Goal: Information Seeking & Learning: Learn about a topic

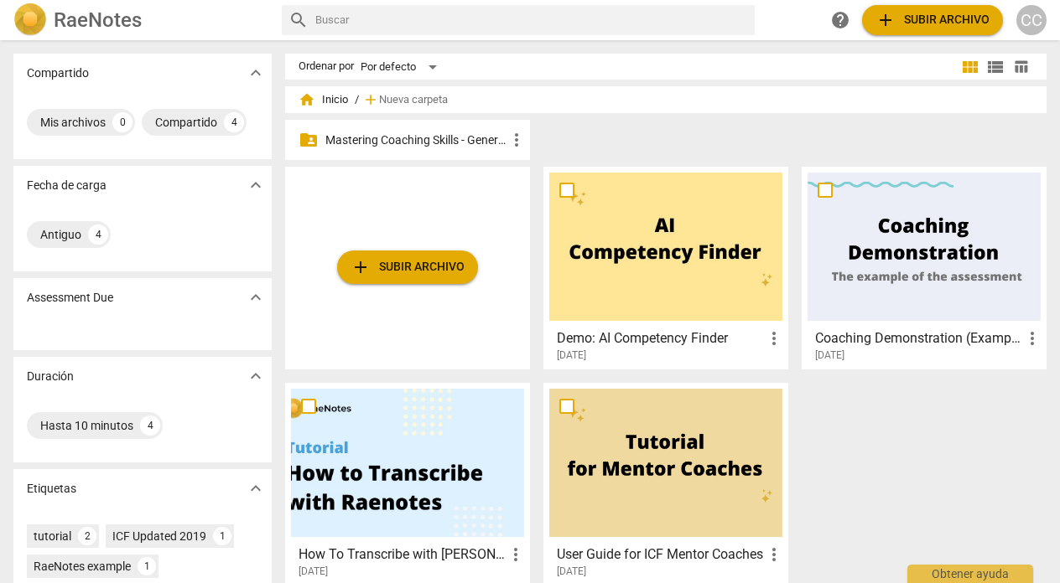
click at [448, 132] on p "Mastering Coaching Skills - Generación 31" at bounding box center [415, 141] width 181 height 18
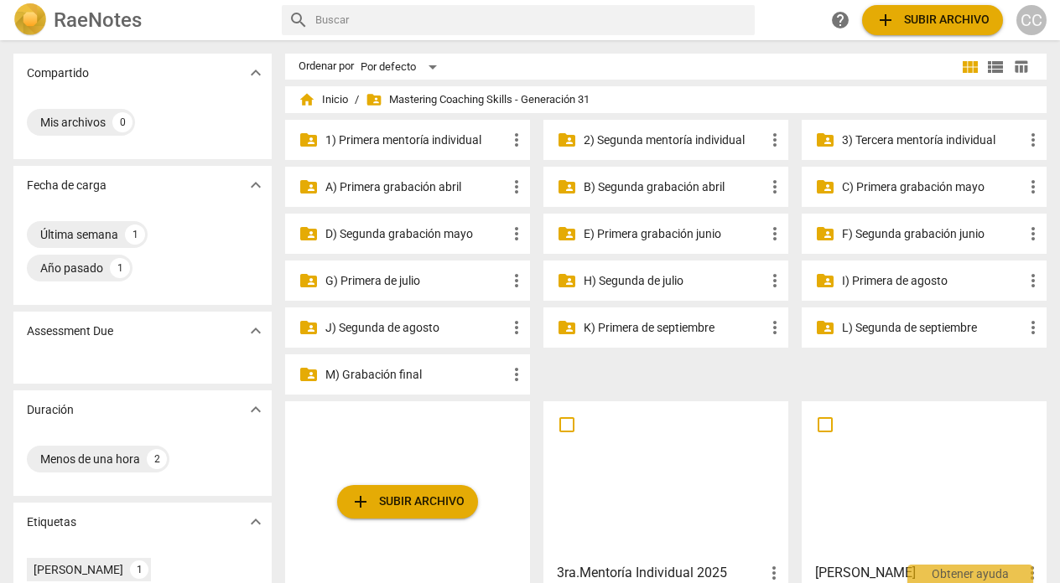
click at [915, 140] on p "3) Tercera mentoría individual" at bounding box center [932, 141] width 181 height 18
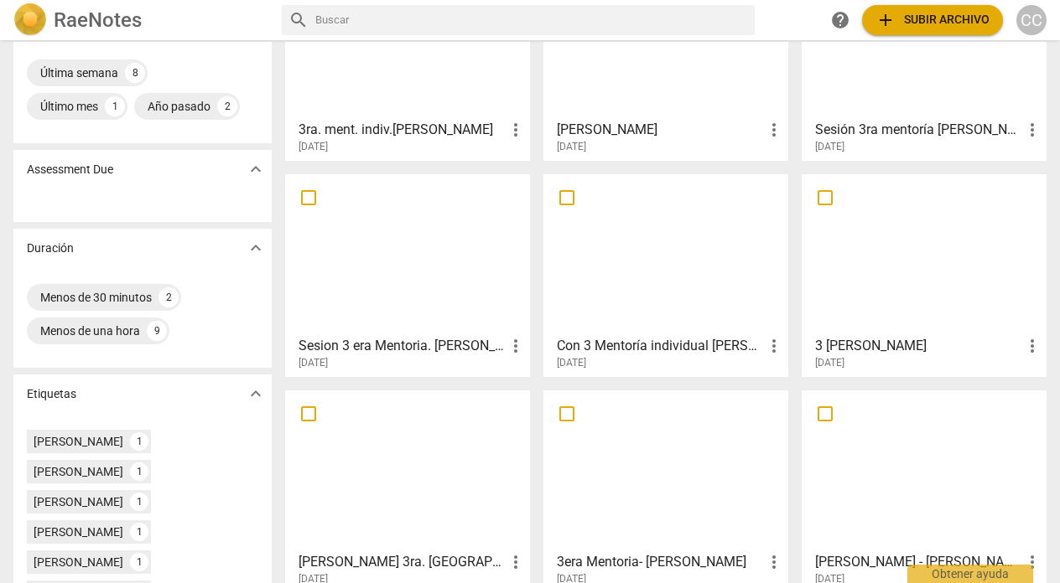
scroll to position [195, 0]
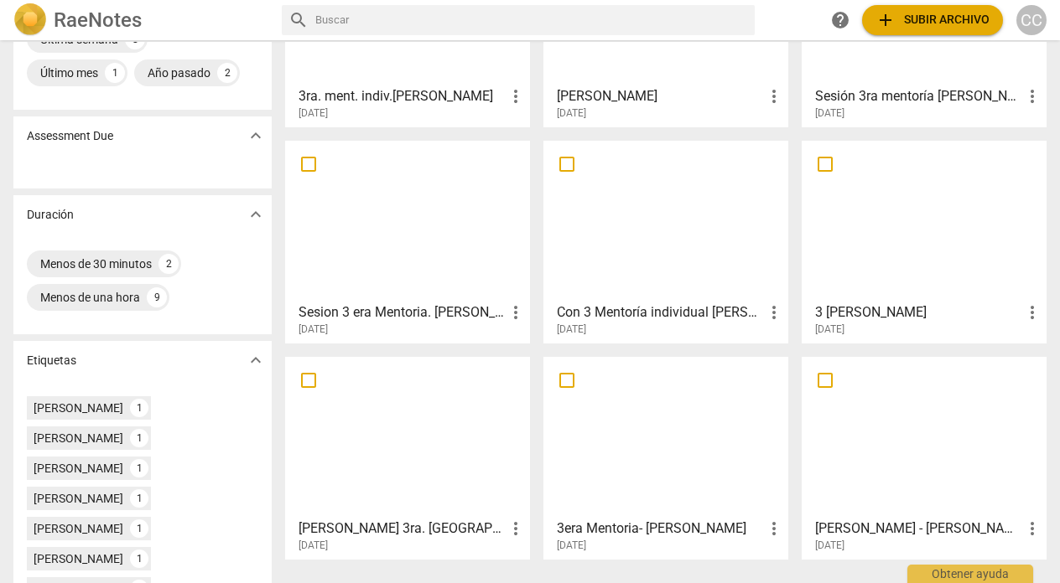
click at [413, 444] on div at bounding box center [407, 437] width 233 height 148
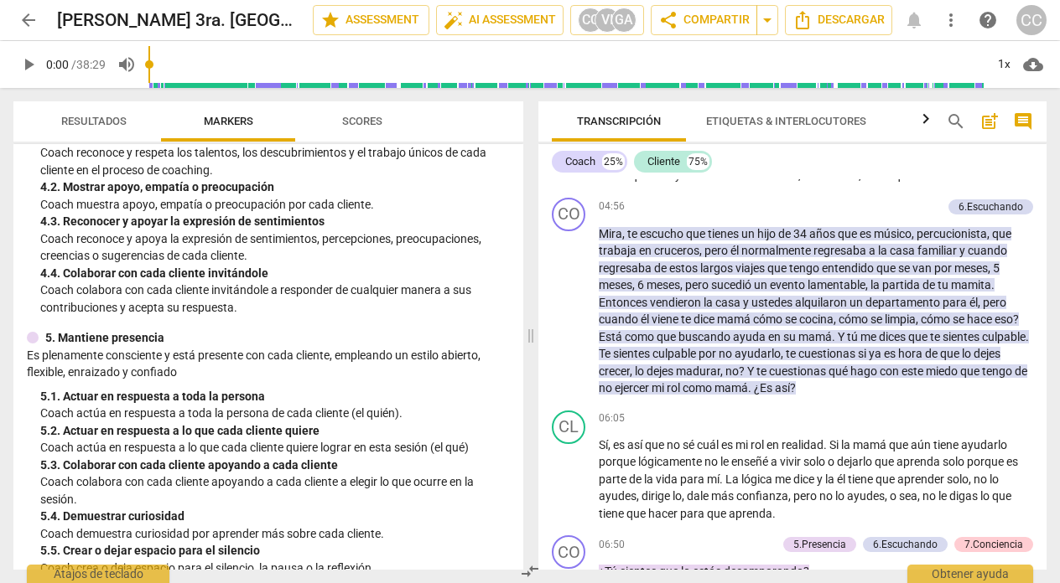
scroll to position [1091, 0]
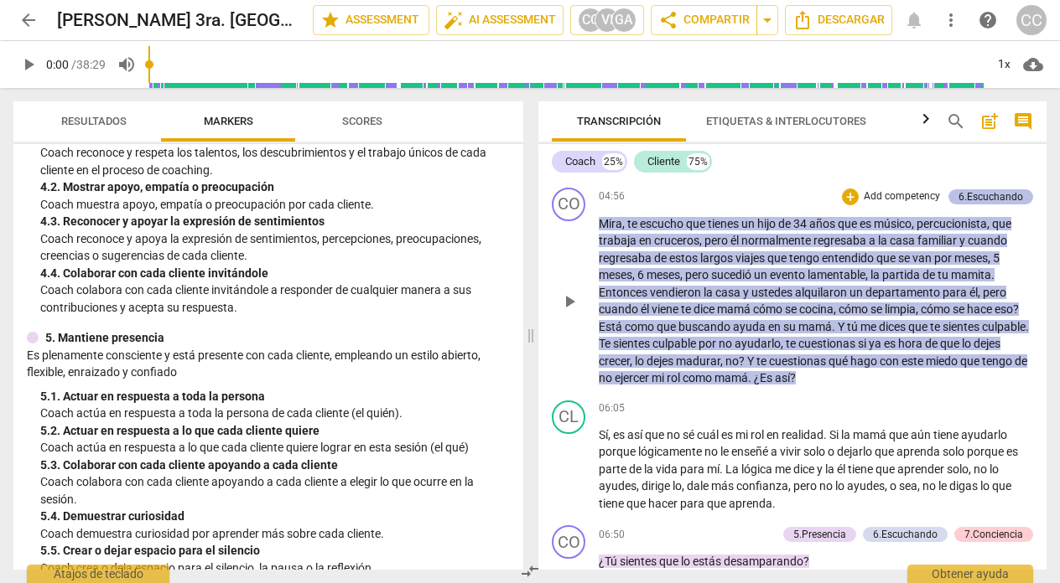
click at [979, 205] on div "6.Escuchando" at bounding box center [990, 196] width 65 height 15
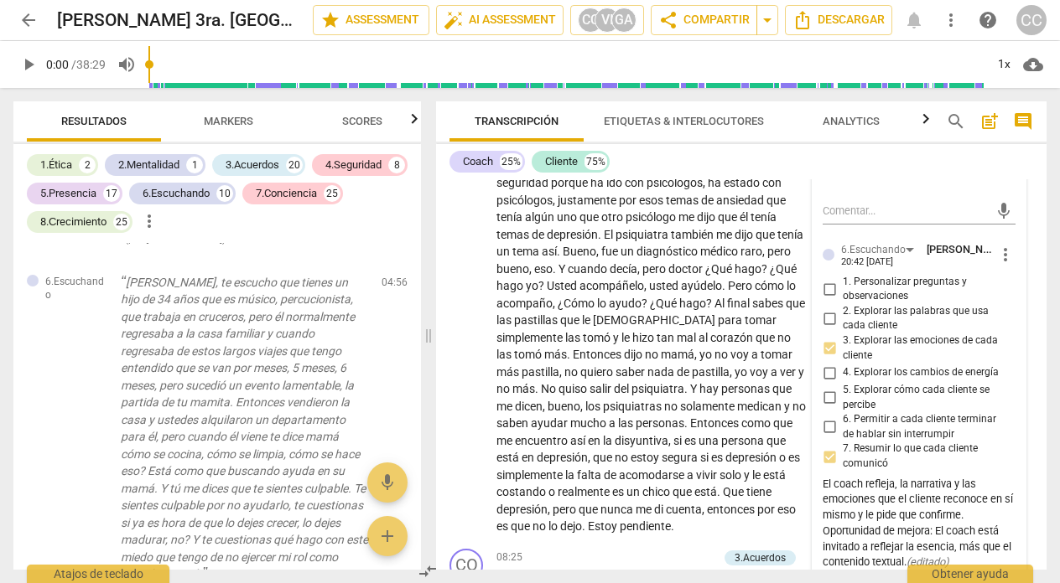
scroll to position [1916, 0]
click at [463, 269] on div "play_arrow pause" at bounding box center [475, 346] width 43 height 367
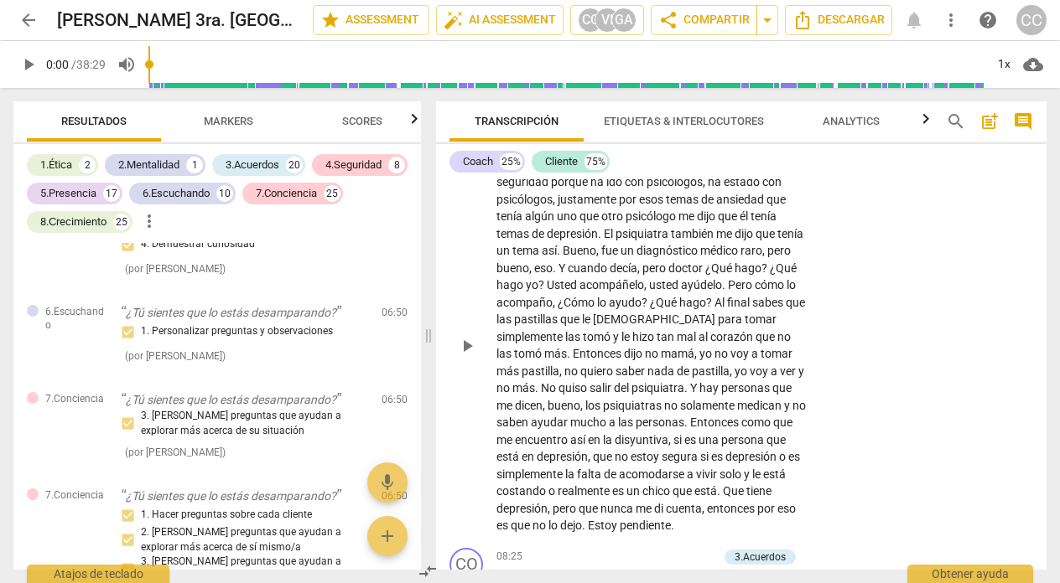
scroll to position [2732, 0]
click at [236, 121] on span "Markers" at bounding box center [228, 121] width 49 height 13
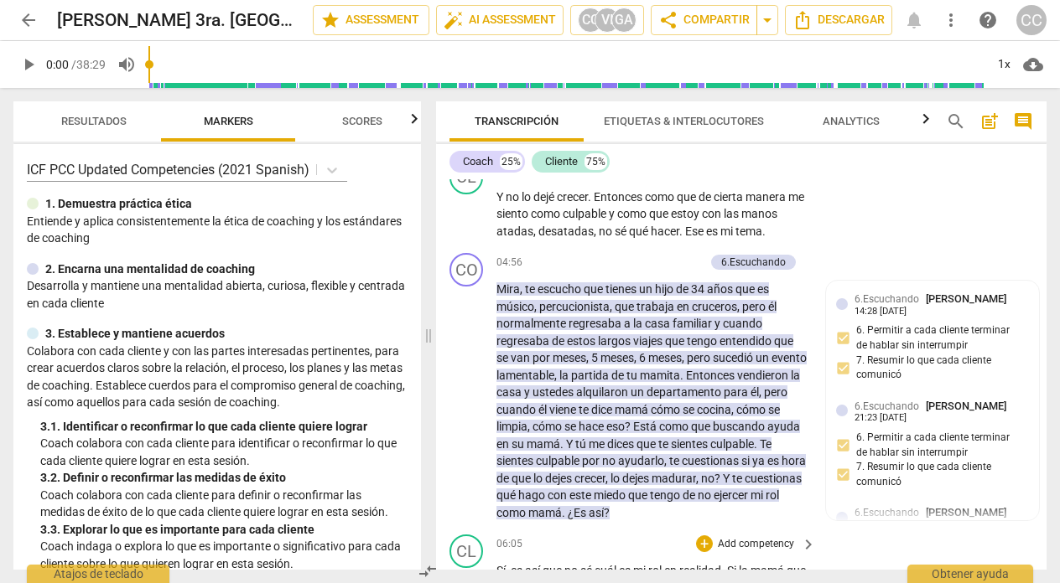
scroll to position [1286, 0]
